Goal: Information Seeking & Learning: Learn about a topic

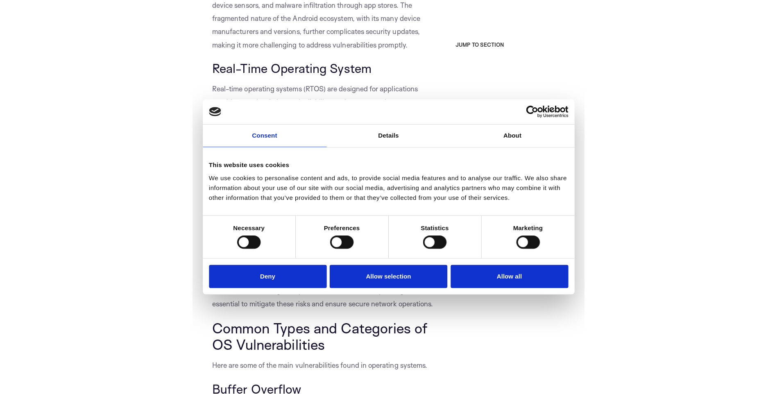
scroll to position [1328, 0]
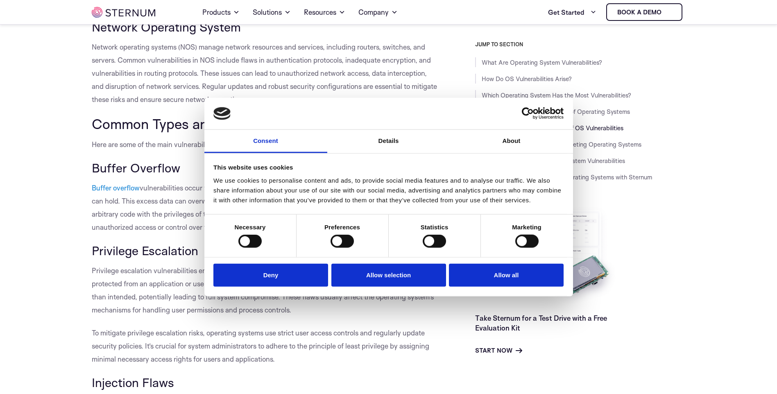
scroll to position [1197, 0]
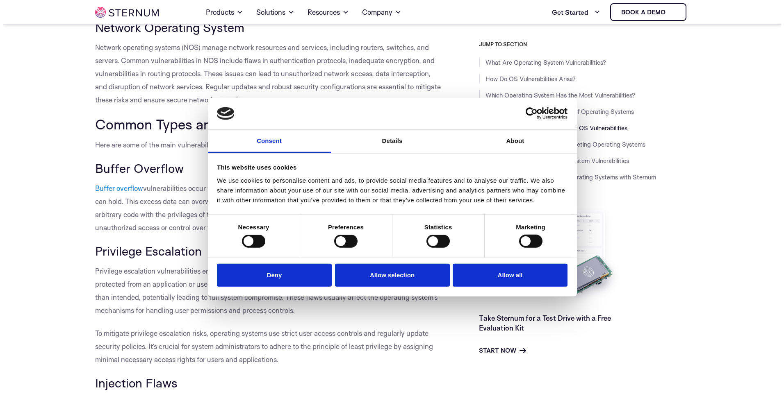
scroll to position [1240, 0]
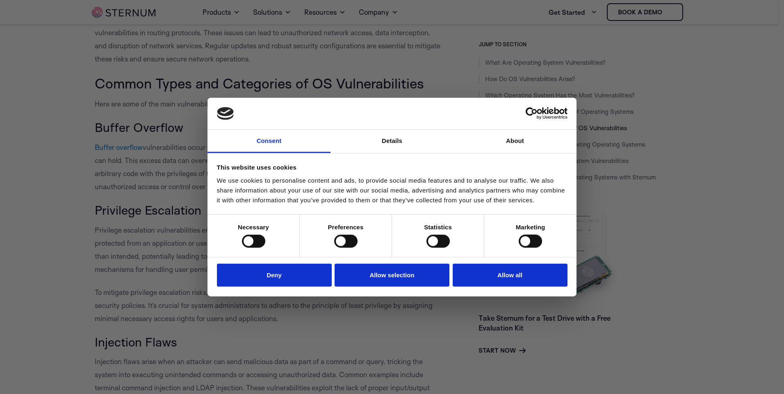
click at [118, 119] on div at bounding box center [395, 199] width 791 height 398
